Goal: Navigation & Orientation: Find specific page/section

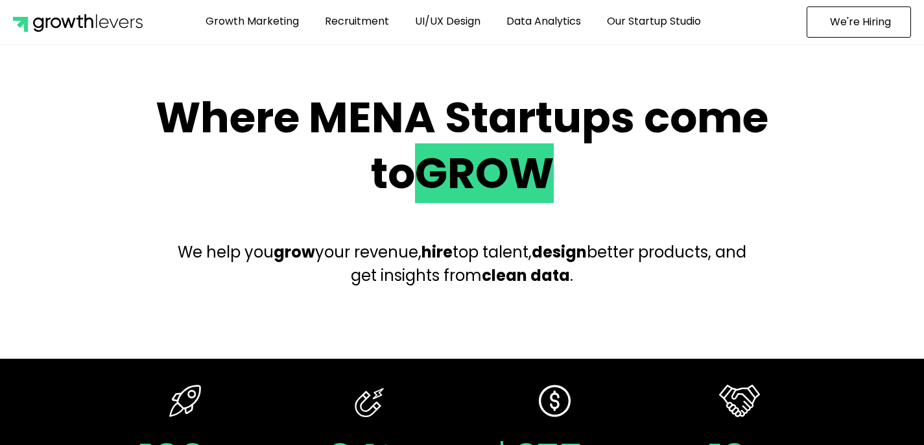
click at [31, 24] on img at bounding box center [78, 21] width 130 height 19
click at [285, 23] on link "Growth Marketing" at bounding box center [252, 21] width 113 height 30
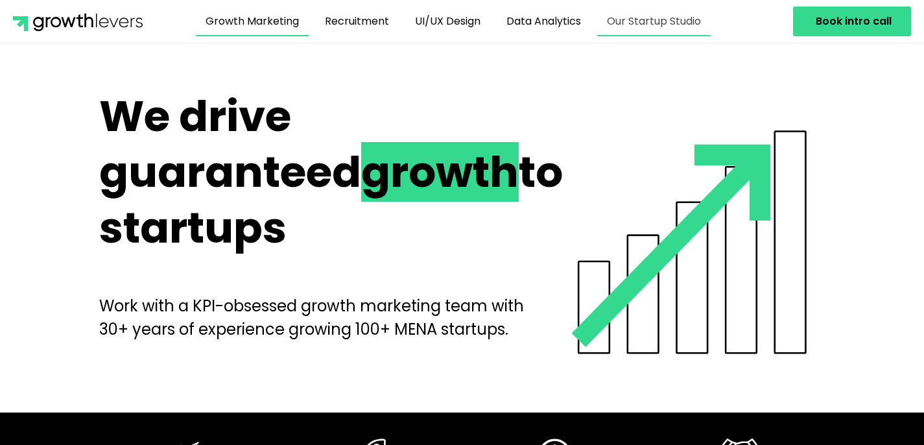
click at [660, 19] on link "Our Startup Studio" at bounding box center [654, 21] width 114 height 30
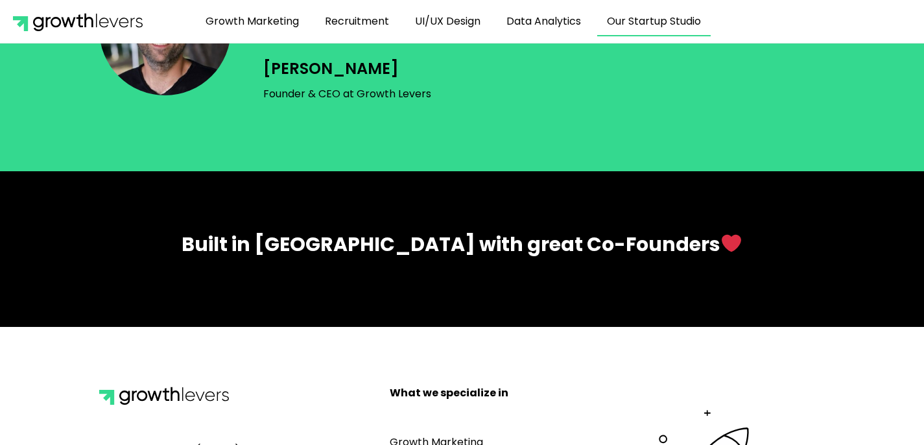
scroll to position [1987, 0]
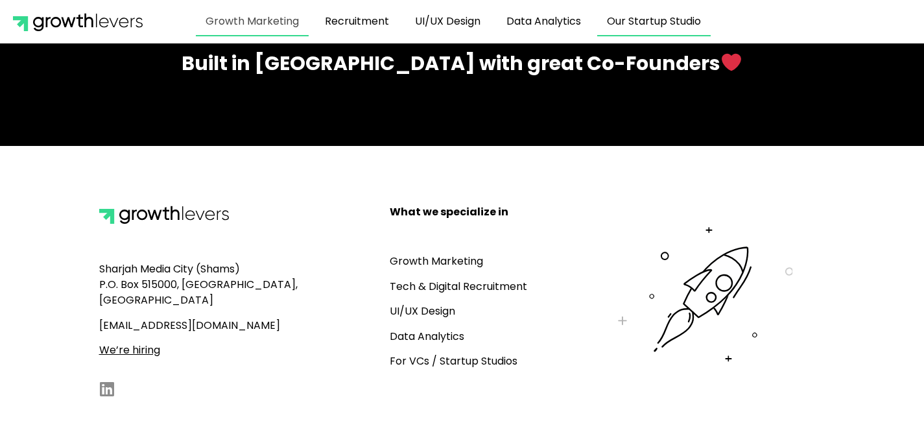
click at [259, 21] on link "Growth Marketing" at bounding box center [252, 21] width 113 height 30
